Goal: Find specific page/section: Locate a particular part of the current website

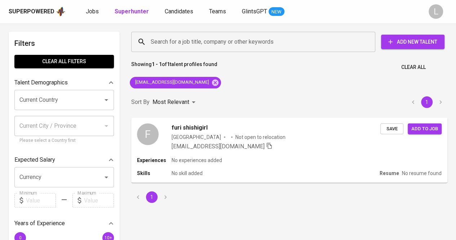
click at [176, 41] on input "Search for a job title, company or other keywords" at bounding box center [255, 42] width 212 height 14
paste input "[EMAIL_ADDRESS][DOMAIN_NAME]"
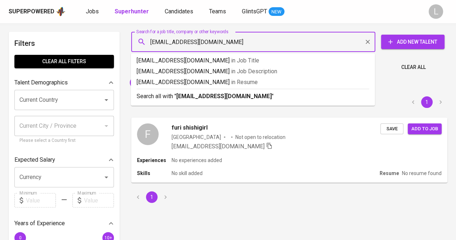
type input "[EMAIL_ADDRESS][DOMAIN_NAME]"
click at [205, 93] on b "[EMAIL_ADDRESS][DOMAIN_NAME]" at bounding box center [224, 96] width 96 height 7
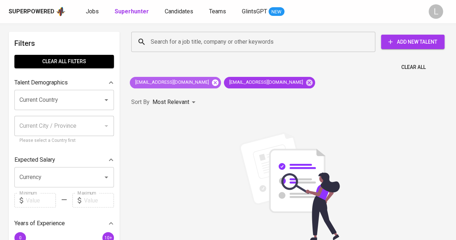
click at [212, 84] on icon at bounding box center [215, 82] width 6 height 6
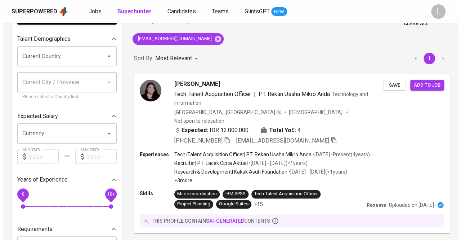
scroll to position [46, 0]
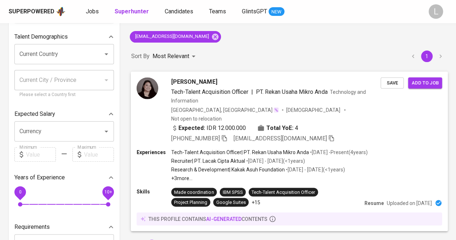
click at [226, 135] on icon "button" at bounding box center [224, 138] width 5 height 6
click at [208, 82] on span "[PERSON_NAME]" at bounding box center [194, 81] width 46 height 9
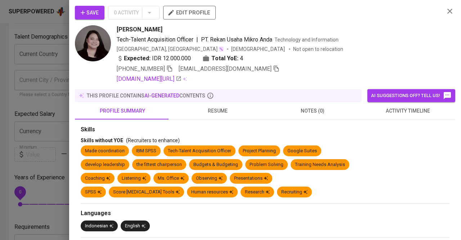
click at [225, 108] on span "resume" at bounding box center [217, 110] width 86 height 9
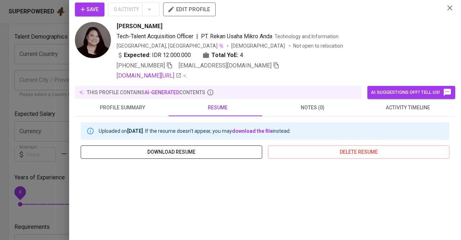
scroll to position [3, 0]
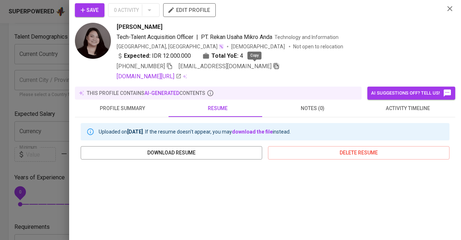
click at [273, 66] on icon "button" at bounding box center [276, 66] width 6 height 6
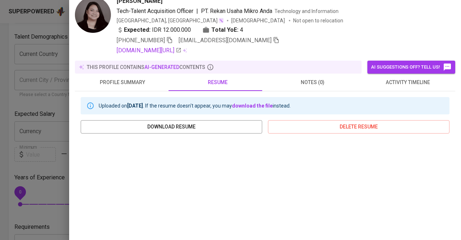
scroll to position [13, 0]
